Goal: Task Accomplishment & Management: Use online tool/utility

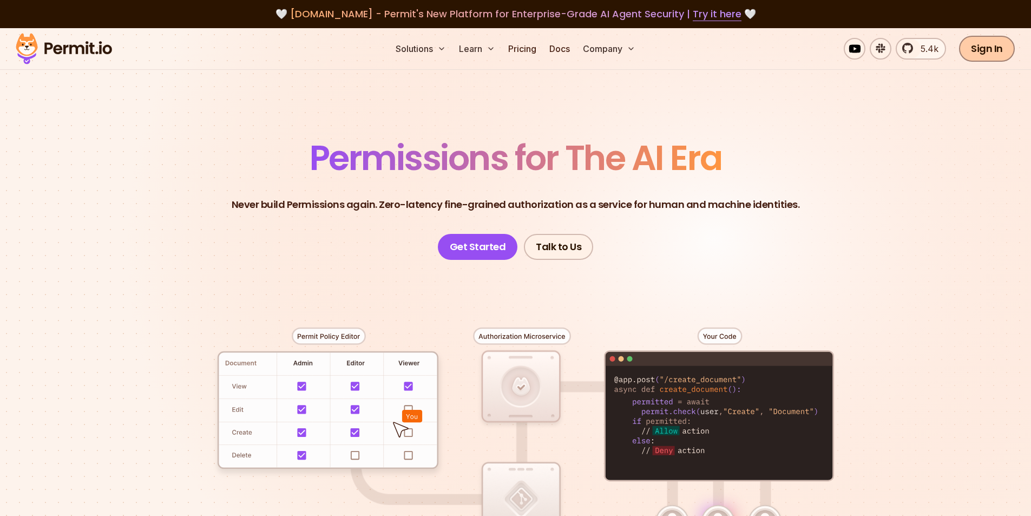
click at [977, 51] on link "Sign In" at bounding box center [987, 49] width 56 height 26
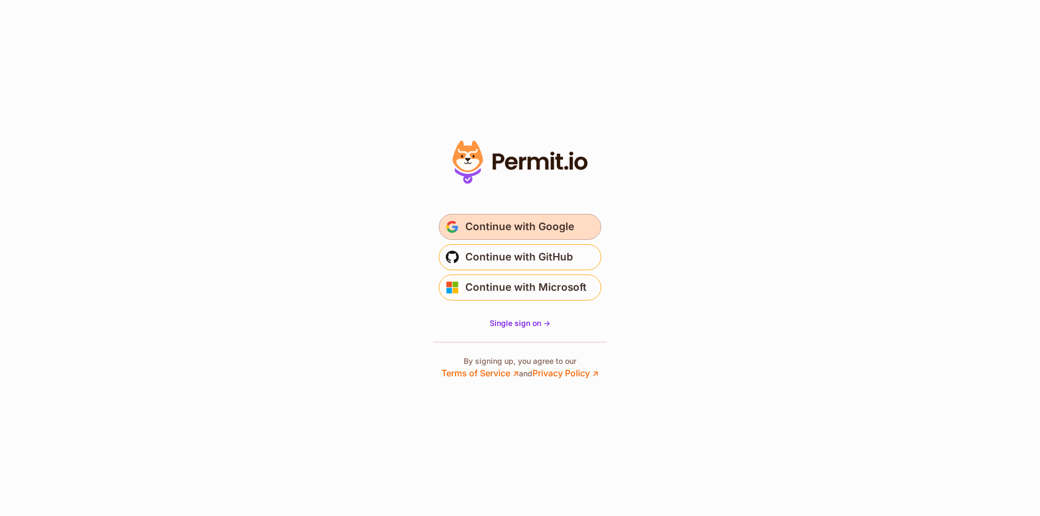
click at [461, 227] on button "Continue with Google" at bounding box center [520, 227] width 162 height 26
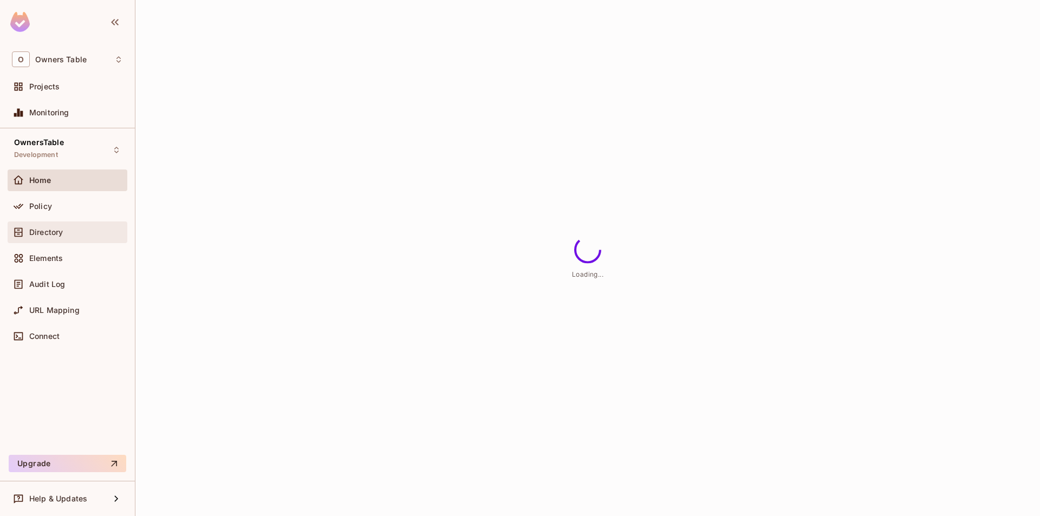
click at [49, 232] on span "Directory" at bounding box center [46, 232] width 34 height 9
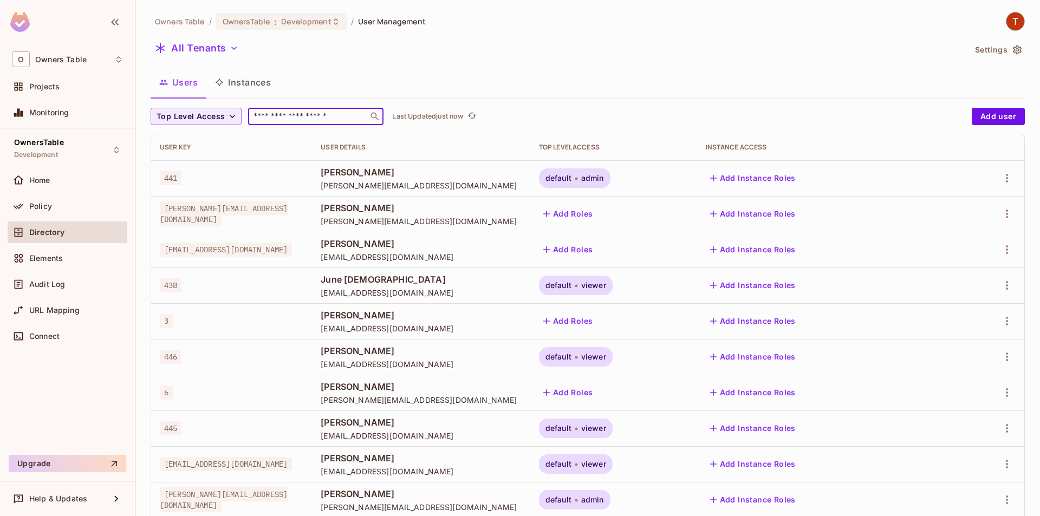
click at [307, 115] on input "text" at bounding box center [308, 116] width 114 height 11
paste input "**********"
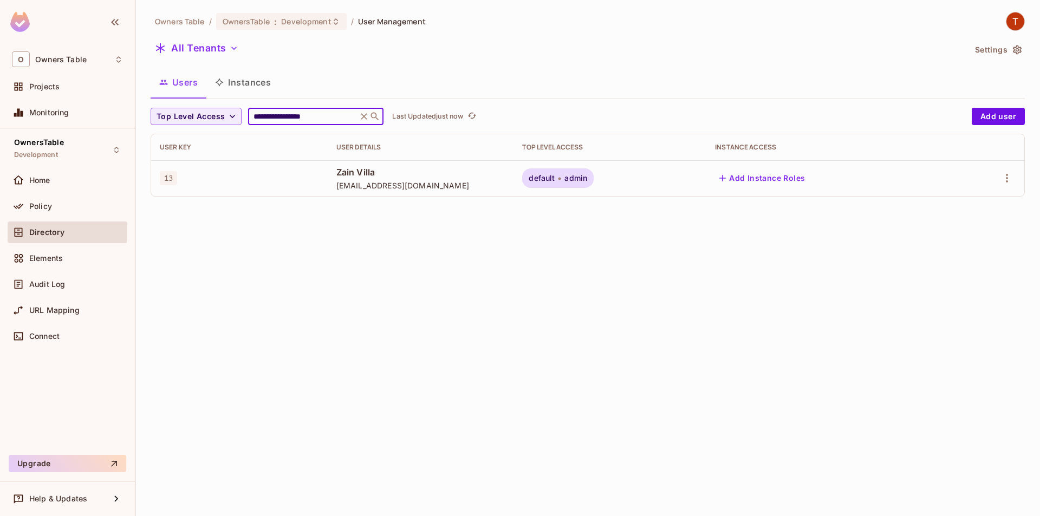
type input "**********"
click at [493, 182] on span "zavin@fontfee.com" at bounding box center [420, 185] width 169 height 10
click at [42, 254] on span "Elements" at bounding box center [46, 258] width 34 height 9
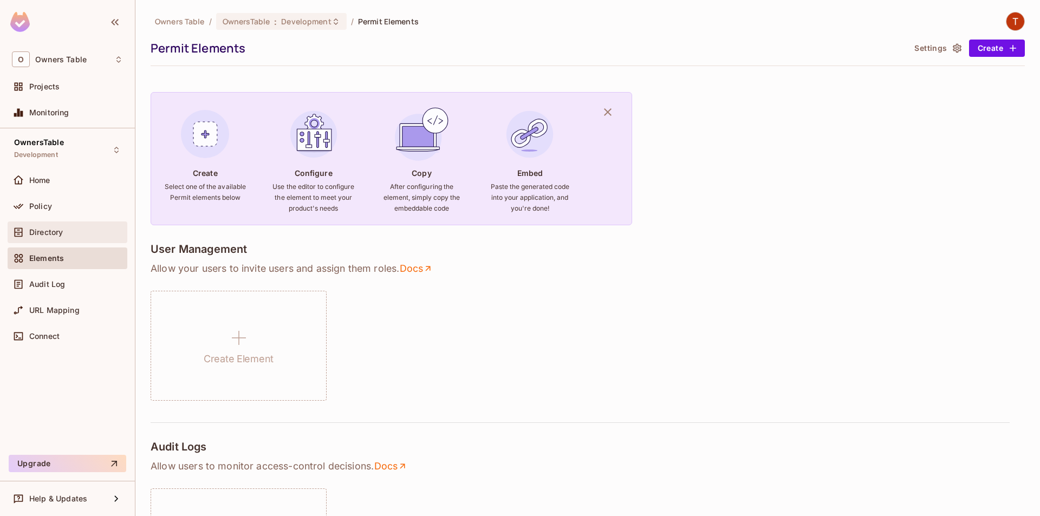
click at [59, 238] on div "Directory" at bounding box center [67, 232] width 111 height 13
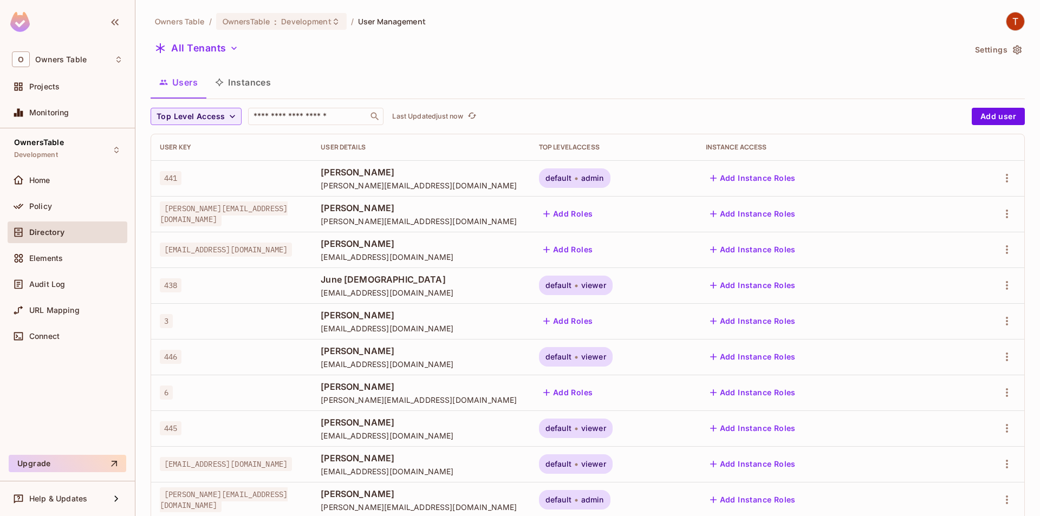
click at [240, 84] on button "Instances" at bounding box center [242, 82] width 73 height 27
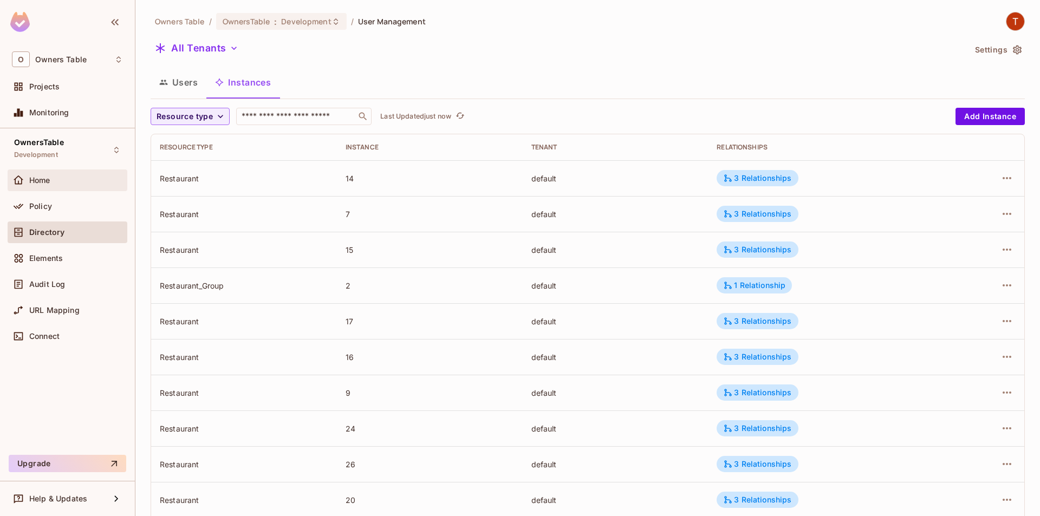
click at [49, 178] on span "Home" at bounding box center [39, 180] width 21 height 9
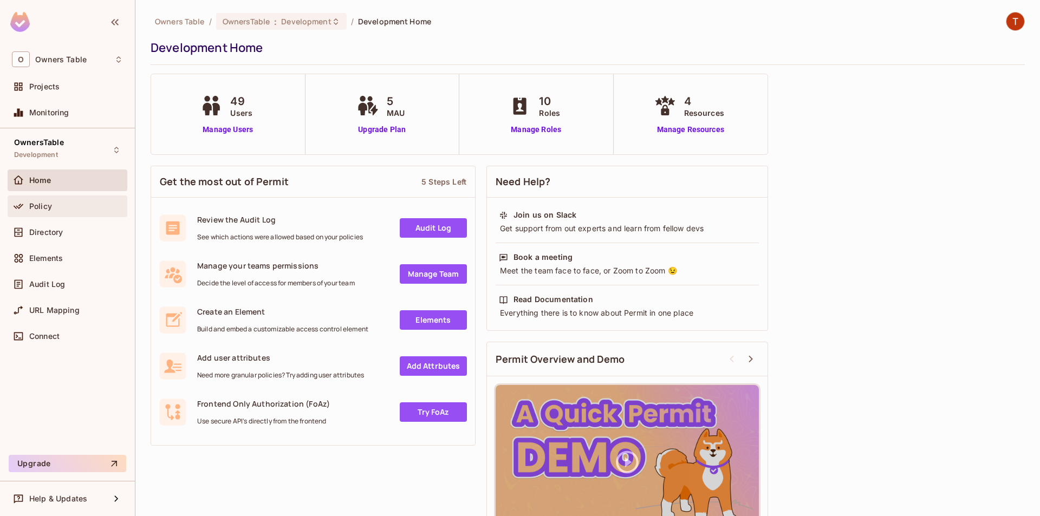
click at [51, 207] on span "Policy" at bounding box center [40, 206] width 23 height 9
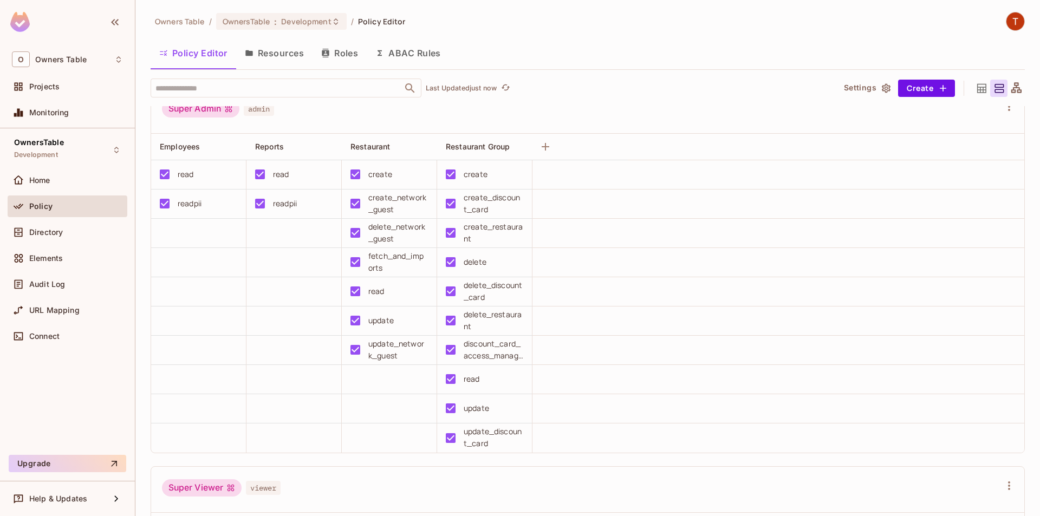
scroll to position [54, 0]
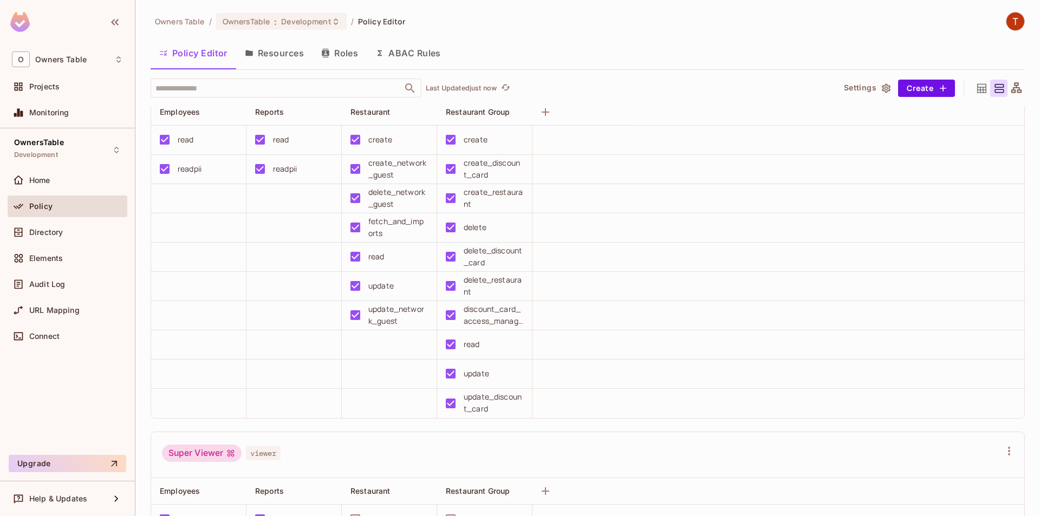
click at [369, 347] on td at bounding box center [389, 344] width 95 height 29
